Goal: Transaction & Acquisition: Purchase product/service

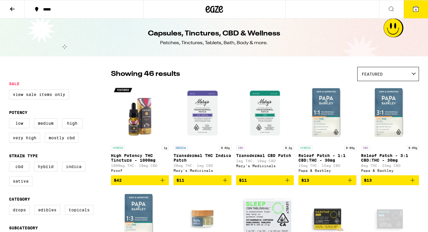
click at [413, 10] on icon at bounding box center [415, 9] width 7 height 7
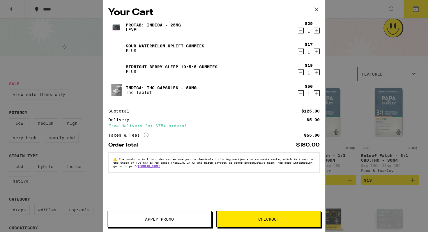
click at [340, 59] on div "Your Cart ProTab: Indica - 25mg LEVEL $29 1 Sour Watermelon UPLIFT Gummies PLUS…" at bounding box center [214, 116] width 428 height 232
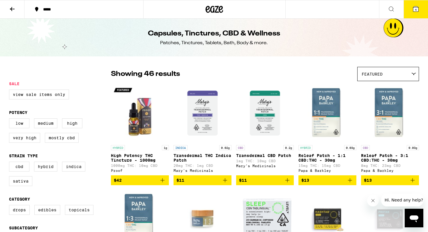
click at [220, 9] on icon at bounding box center [214, 9] width 17 height 10
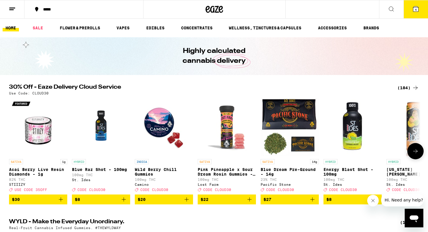
scroll to position [49, 0]
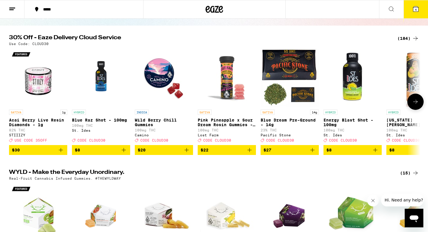
click at [414, 105] on icon at bounding box center [415, 101] width 7 height 7
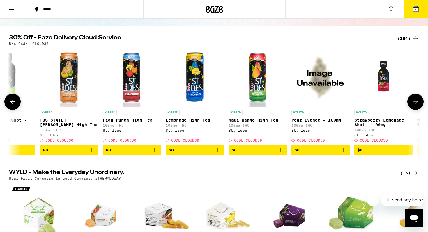
click at [414, 105] on icon at bounding box center [415, 101] width 7 height 7
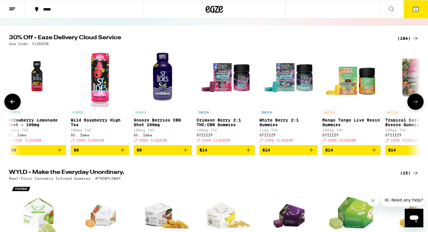
click at [414, 105] on icon at bounding box center [415, 101] width 7 height 7
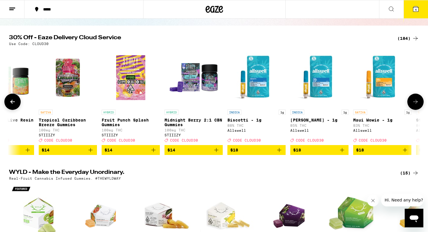
click at [414, 105] on icon at bounding box center [415, 101] width 7 height 7
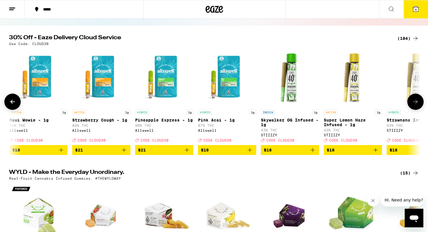
scroll to position [0, 1386]
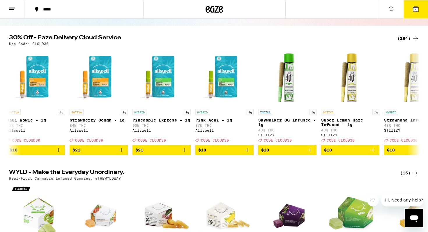
click at [409, 39] on div "(184)" at bounding box center [408, 38] width 22 height 7
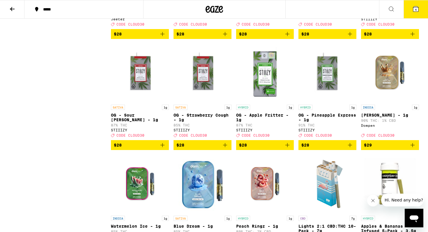
scroll to position [2088, 0]
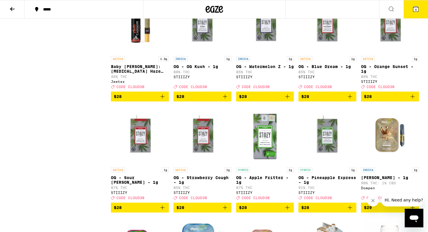
click at [416, 6] on icon at bounding box center [415, 8] width 5 height 5
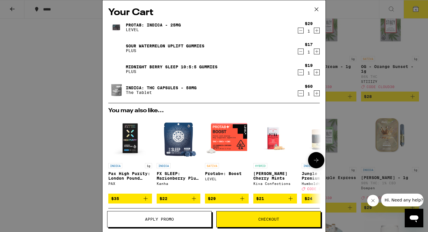
click at [317, 163] on icon at bounding box center [316, 160] width 7 height 7
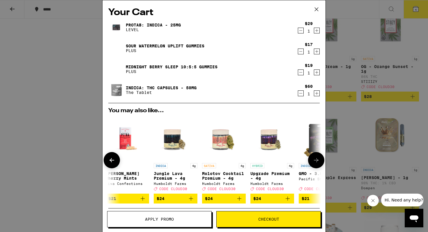
click at [317, 163] on icon at bounding box center [316, 160] width 7 height 7
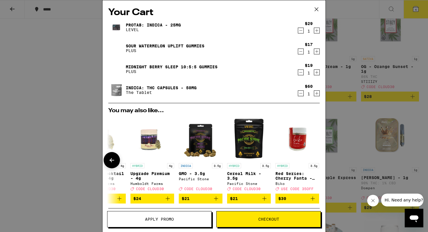
scroll to position [0, 272]
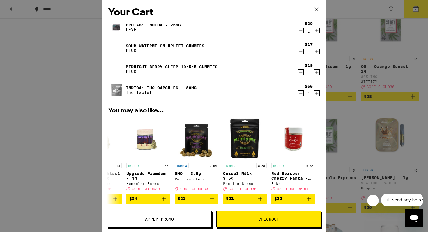
click at [200, 68] on link "Midnight Berry SLEEP 10:5:5 Gummies" at bounding box center [172, 67] width 92 height 5
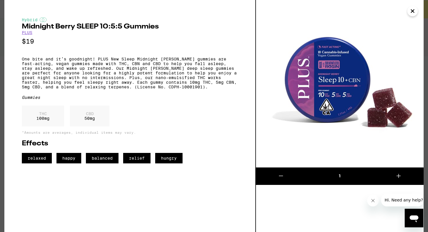
click at [411, 10] on icon "Close" at bounding box center [412, 11] width 7 height 9
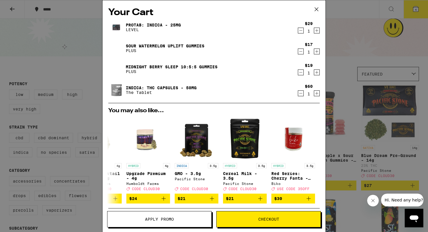
click at [317, 72] on icon "Increment" at bounding box center [316, 72] width 5 height 7
click at [266, 216] on button "Checkout" at bounding box center [268, 219] width 105 height 16
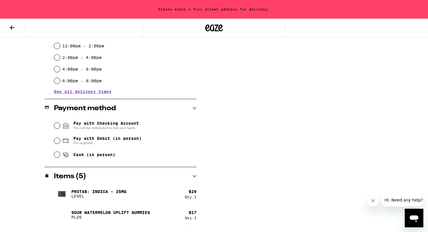
scroll to position [219, 0]
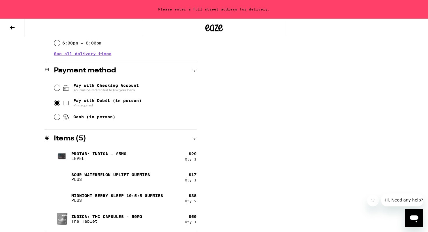
click at [58, 105] on input "Pay with Debit (in person) Pin required" at bounding box center [57, 103] width 6 height 6
radio input "true"
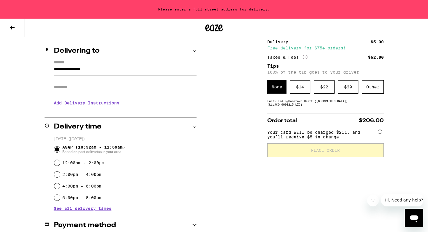
scroll to position [65, 0]
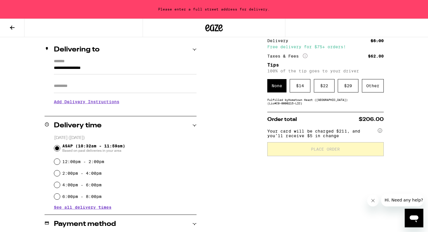
click at [97, 63] on label "*******" at bounding box center [125, 62] width 143 height 6
click at [97, 65] on input "**********" at bounding box center [125, 70] width 143 height 10
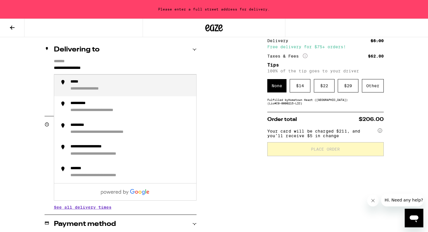
click at [97, 63] on label "*******" at bounding box center [125, 62] width 143 height 6
click at [97, 65] on input "**********" at bounding box center [125, 70] width 143 height 10
click at [92, 69] on input "**********" at bounding box center [125, 70] width 143 height 10
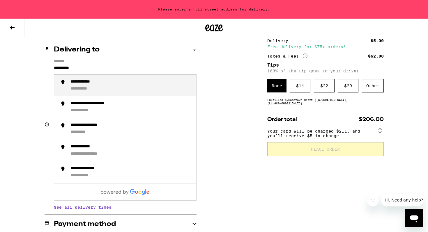
click at [103, 91] on div "**********" at bounding box center [130, 85] width 121 height 13
type input "**********"
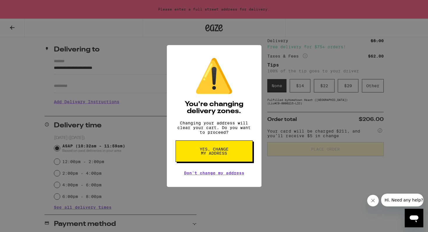
click at [217, 155] on span "Yes, change my address" at bounding box center [214, 151] width 30 height 8
radio input "false"
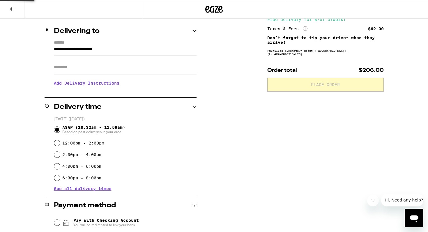
scroll to position [46, 0]
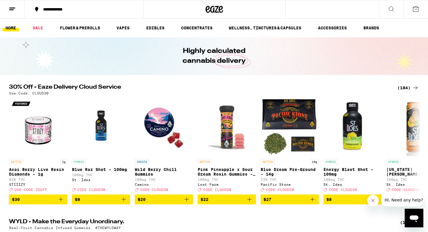
click at [415, 8] on icon at bounding box center [415, 9] width 7 height 7
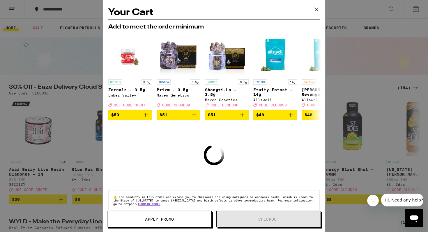
click at [351, 60] on div "Your Cart Add to meet the order minimum HYBRID 3.5g Zerealz - 3.5g Ember Valley…" at bounding box center [214, 116] width 428 height 232
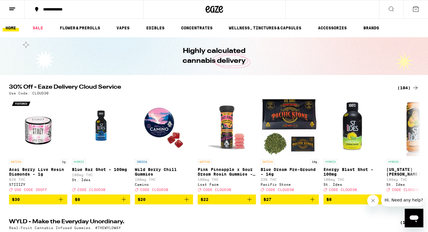
click at [54, 13] on button "**********" at bounding box center [83, 9] width 119 height 17
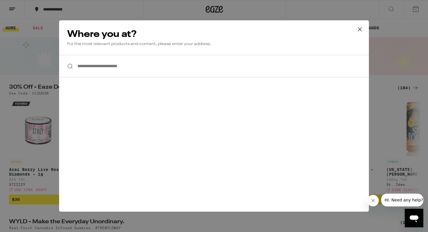
click at [364, 27] on icon at bounding box center [359, 29] width 9 height 9
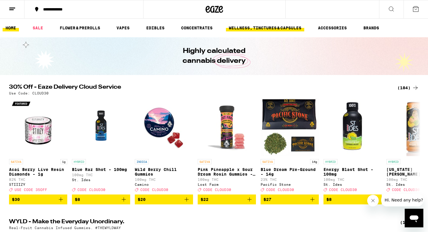
click at [254, 30] on link "WELLNESS, TINCTURES & CAPSULES" at bounding box center [265, 27] width 78 height 7
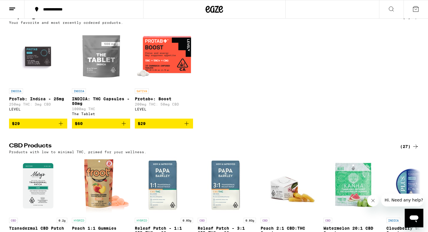
scroll to position [75, 0]
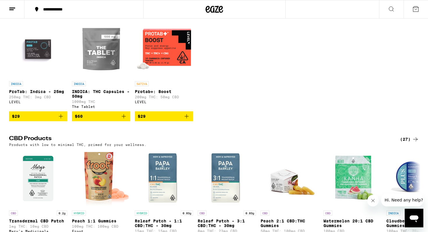
click at [126, 119] on icon "Add to bag" at bounding box center [123, 116] width 7 height 7
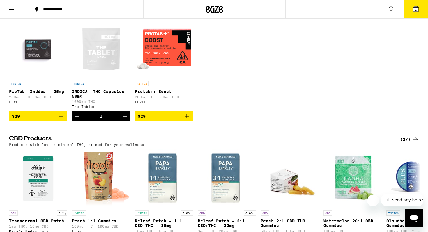
click at [63, 119] on icon "Add to bag" at bounding box center [60, 116] width 7 height 7
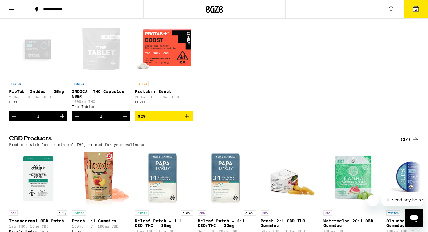
scroll to position [0, 0]
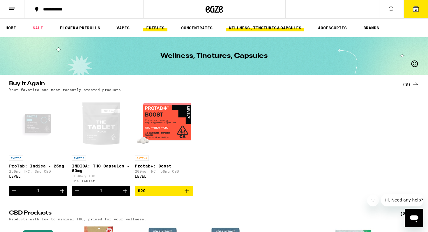
click at [153, 29] on link "EDIBLES" at bounding box center [155, 27] width 24 height 7
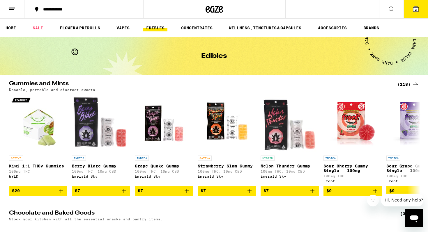
click at [389, 8] on icon at bounding box center [391, 9] width 7 height 7
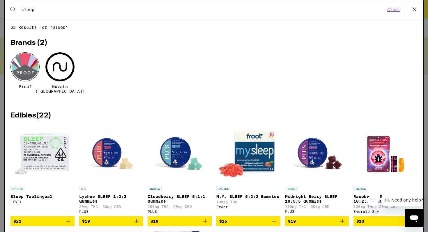
click at [343, 221] on icon "Add to bag" at bounding box center [342, 221] width 7 height 7
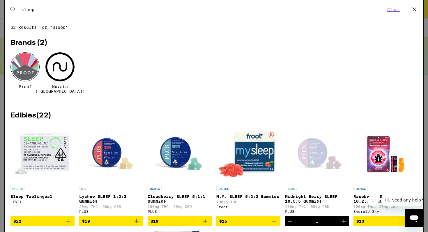
click at [45, 9] on input "sleep" at bounding box center [203, 9] width 364 height 5
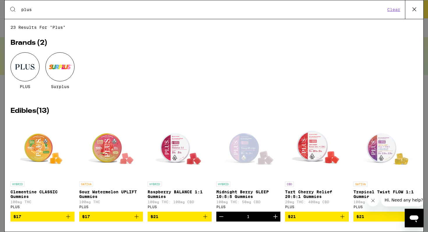
scroll to position [38, 0]
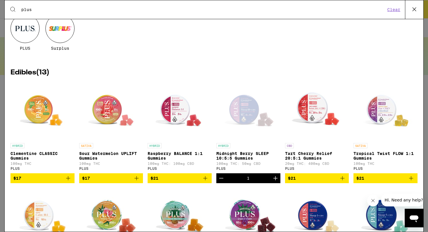
type input "plus"
click at [141, 183] on button "$17" at bounding box center [111, 179] width 64 height 10
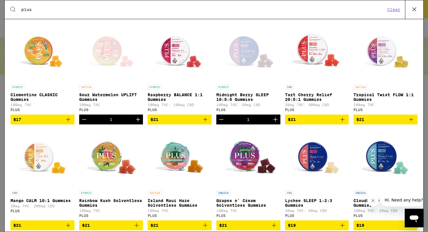
scroll to position [0, 0]
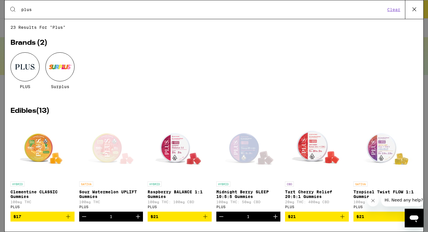
click at [412, 6] on icon at bounding box center [414, 9] width 9 height 9
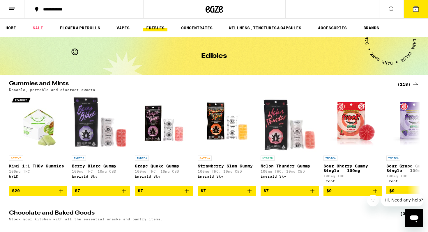
click at [414, 8] on icon at bounding box center [415, 8] width 5 height 5
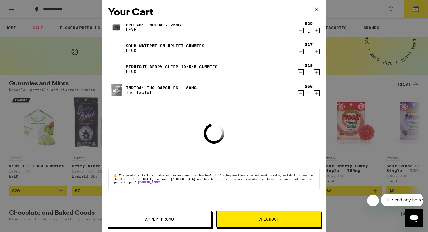
click at [314, 71] on icon "Increment" at bounding box center [316, 72] width 5 height 7
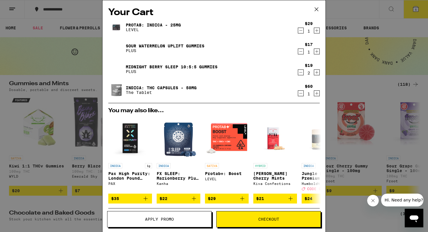
click at [66, 166] on div "Your Cart ProTab: Indica - 25mg LEVEL $29 1 Sour Watermelon UPLIFT Gummies PLUS…" at bounding box center [214, 116] width 428 height 232
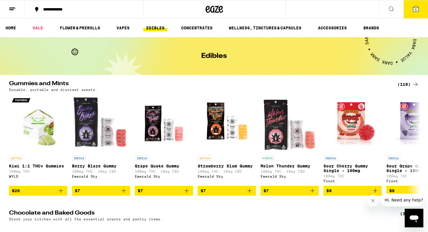
click at [208, 10] on icon at bounding box center [214, 9] width 17 height 10
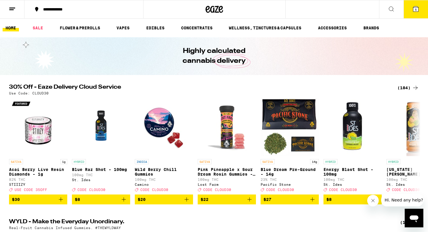
click at [419, 10] on button "5" at bounding box center [415, 9] width 24 height 18
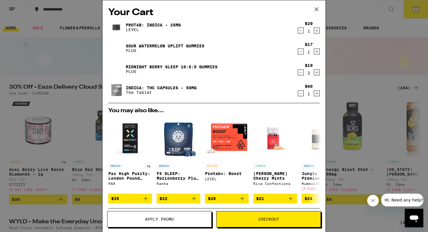
click at [182, 219] on span "Apply Promo" at bounding box center [159, 219] width 104 height 4
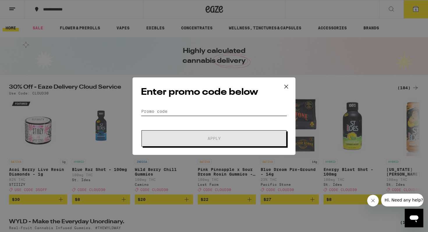
click at [201, 107] on input "Promo Code" at bounding box center [214, 111] width 146 height 9
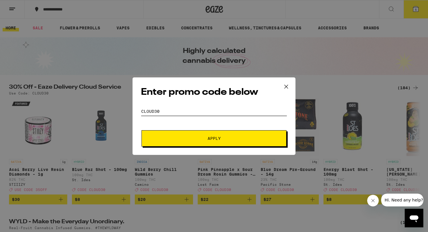
type input "CLOUD30"
click at [141, 130] on button "Apply" at bounding box center [213, 138] width 145 height 16
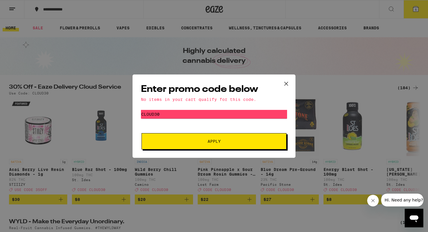
click at [415, 34] on div "Enter promo code below No items in your cart qualify for this code. Promo Code …" at bounding box center [214, 116] width 428 height 232
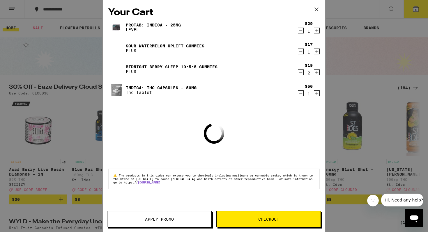
click at [416, 6] on div "Your Cart ProTab: Indica - 25mg LEVEL $29 1 Sour Watermelon UPLIFT Gummies PLUS…" at bounding box center [214, 116] width 428 height 232
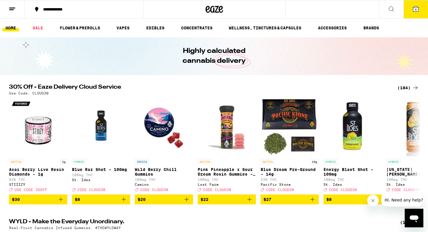
click at [417, 9] on icon at bounding box center [415, 8] width 5 height 5
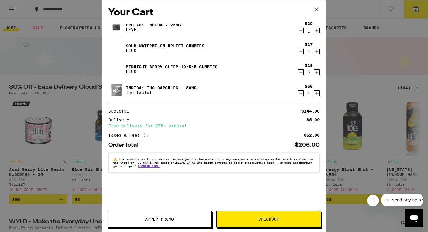
click at [257, 219] on span "Checkout" at bounding box center [269, 219] width 104 height 4
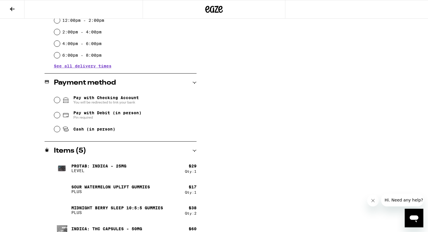
scroll to position [190, 0]
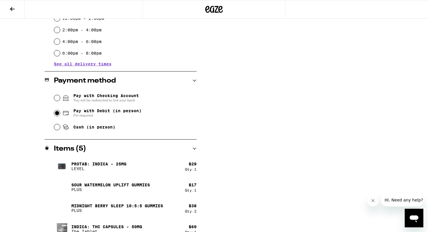
click at [57, 116] on input "Pay with Debit (in person) Pin required" at bounding box center [57, 113] width 6 height 6
radio input "true"
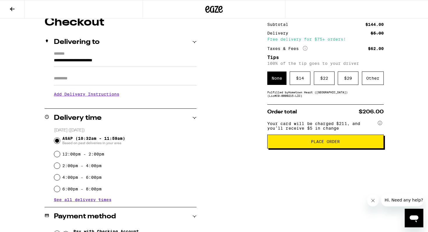
scroll to position [54, 0]
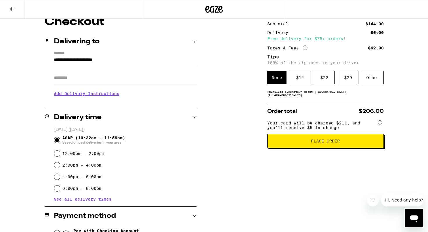
click at [82, 94] on h3 "Add Delivery Instructions" at bounding box center [125, 93] width 143 height 13
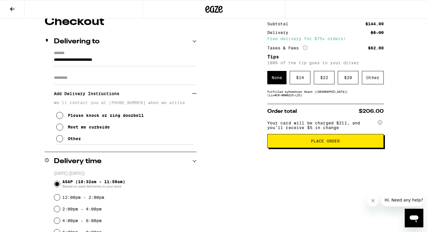
click at [72, 118] on div "Please knock or ring doorbell" at bounding box center [106, 115] width 76 height 5
click at [348, 148] on button "Place Order" at bounding box center [325, 141] width 116 height 14
